Goal: Obtain resource: Obtain resource

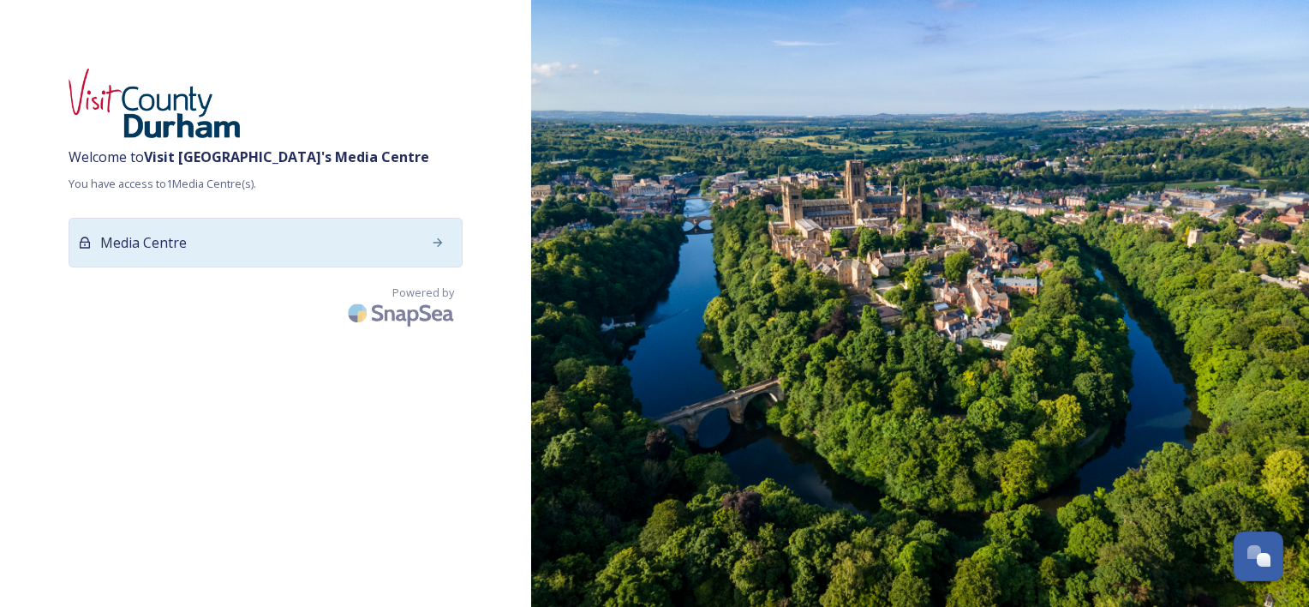
click at [434, 243] on icon at bounding box center [438, 243] width 14 height 14
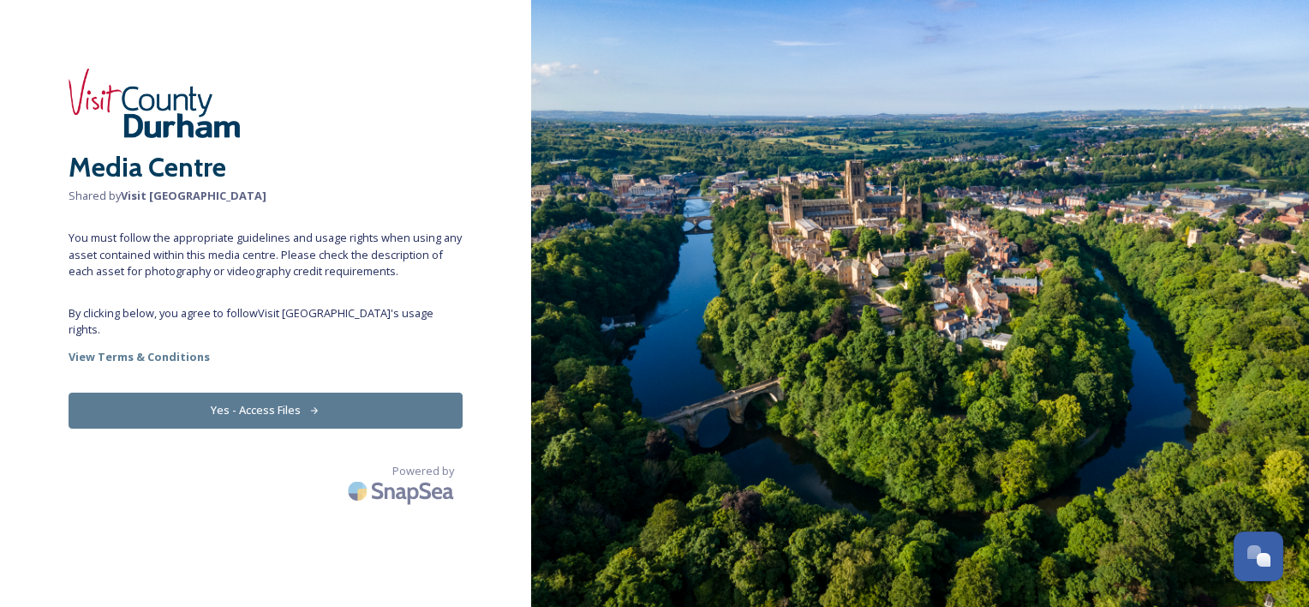
click at [298, 393] on button "Yes - Access Files" at bounding box center [266, 409] width 394 height 35
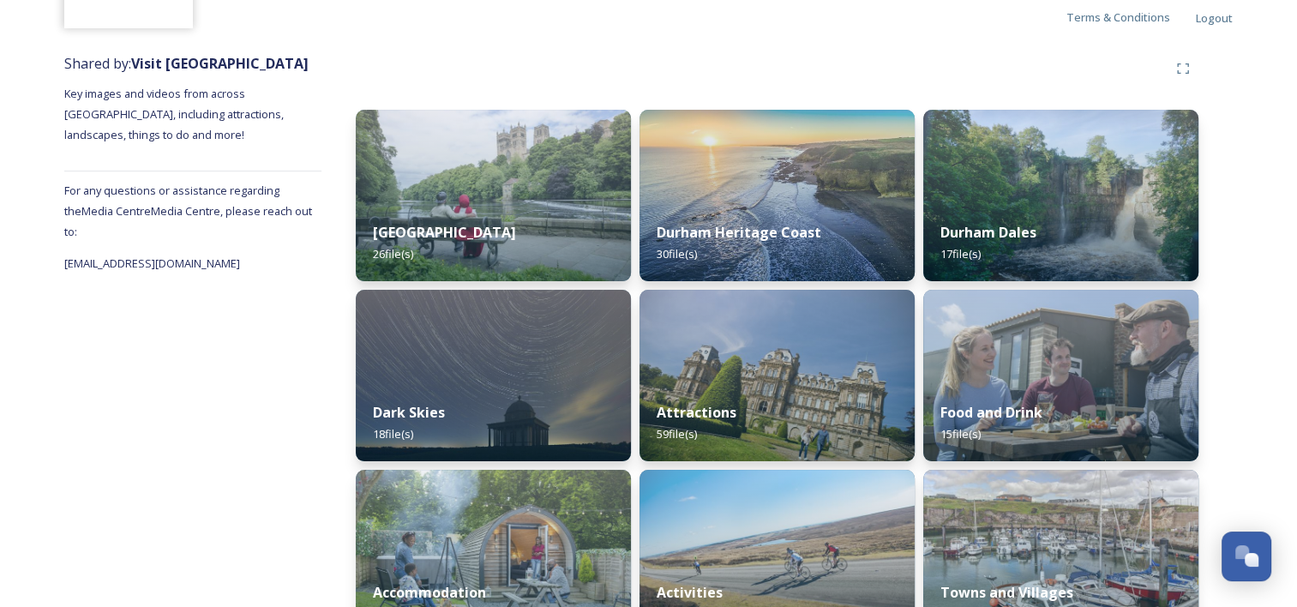
scroll to position [171, 0]
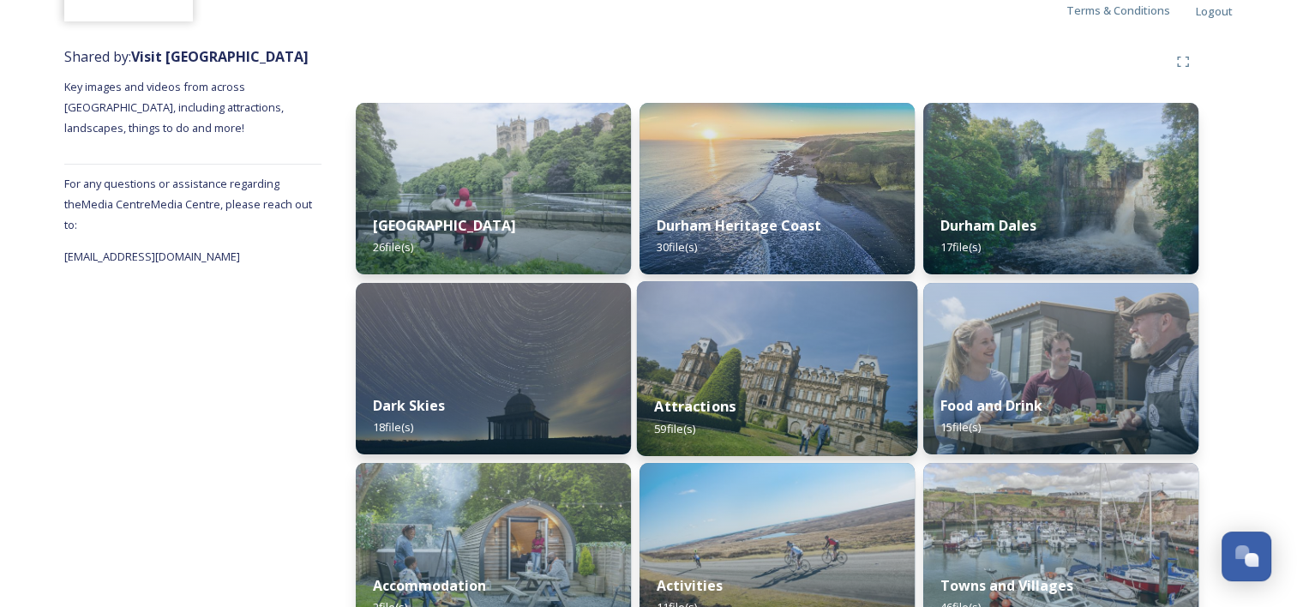
click at [777, 398] on div "Attractions 59 file(s)" at bounding box center [777, 417] width 280 height 78
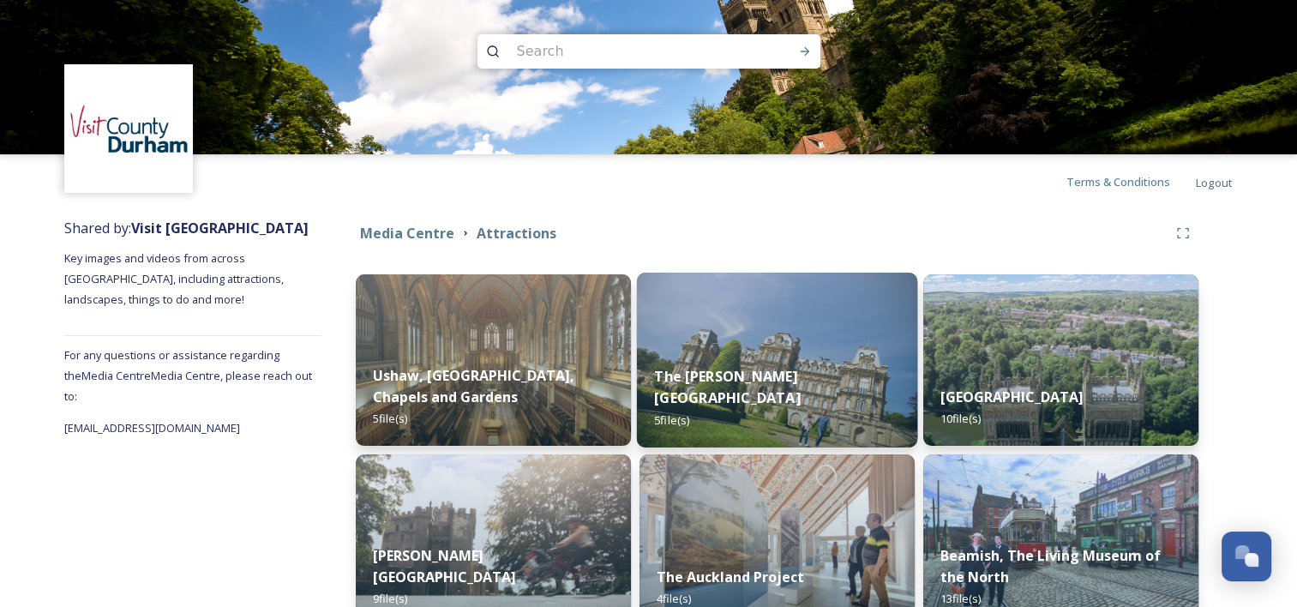
click at [753, 398] on strong "The [PERSON_NAME][GEOGRAPHIC_DATA]" at bounding box center [727, 386] width 146 height 41
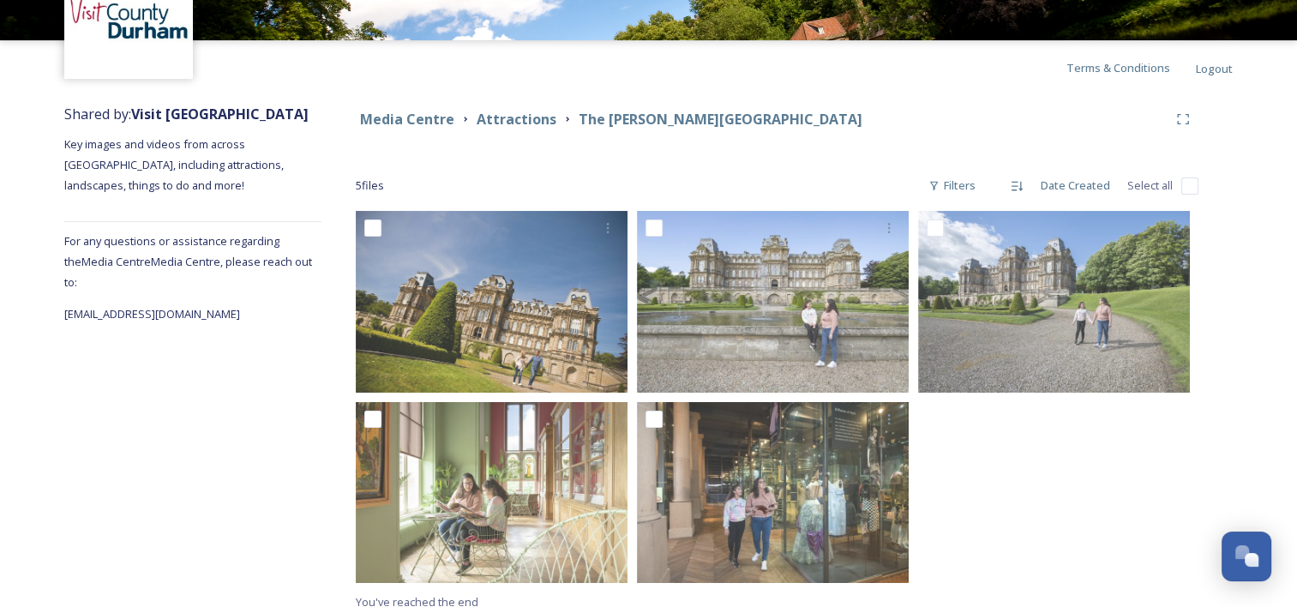
scroll to position [127, 0]
